Goal: Task Accomplishment & Management: Use online tool/utility

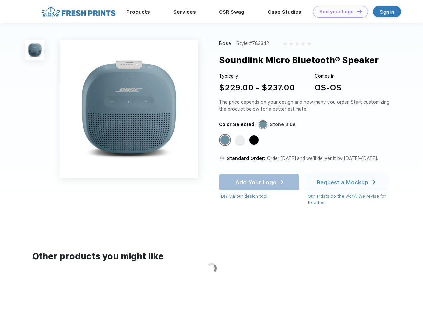
click at [338, 12] on link "Add your Logo Design Tool" at bounding box center [340, 12] width 55 height 12
click at [0, 0] on div "Design Tool" at bounding box center [0, 0] width 0 height 0
click at [356, 11] on link "Add your Logo Design Tool" at bounding box center [340, 12] width 55 height 12
click at [35, 50] on img at bounding box center [35, 50] width 20 height 20
click at [226, 141] on div "Standard Color" at bounding box center [224, 140] width 9 height 9
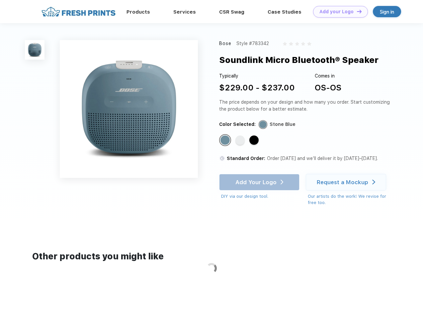
click at [240, 141] on div "Standard Color" at bounding box center [239, 140] width 9 height 9
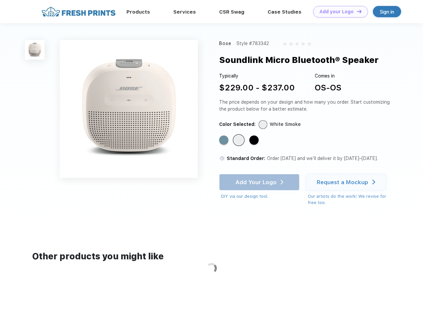
click at [254, 141] on div "Standard Color" at bounding box center [253, 140] width 9 height 9
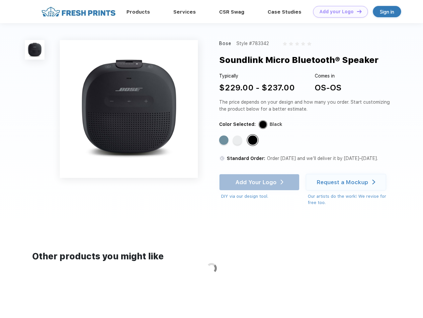
click at [260, 182] on div "Add Your Logo DIY via our design tool. Ah shoot! This product isn't up in our d…" at bounding box center [259, 187] width 80 height 26
click at [347, 182] on div "Request a Mockup" at bounding box center [341, 182] width 51 height 7
